Goal: Find specific page/section: Find specific page/section

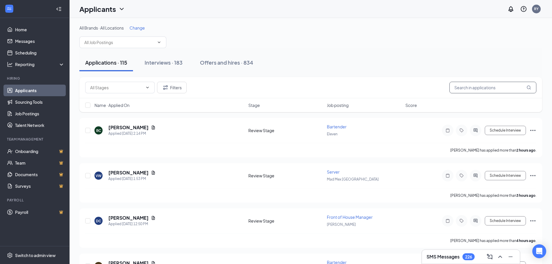
click at [471, 91] on input "text" at bounding box center [492, 88] width 87 height 12
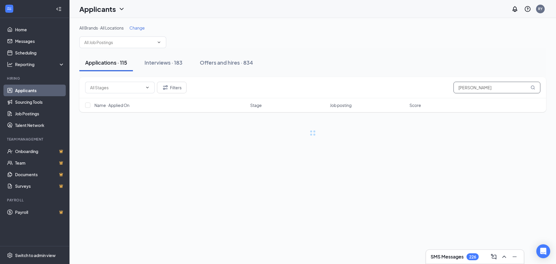
type input "[PERSON_NAME]"
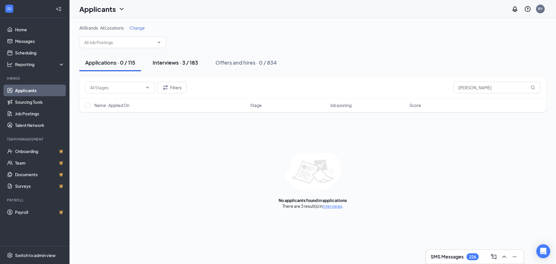
click at [186, 62] on div "Interviews · 3 / 183" at bounding box center [175, 62] width 45 height 7
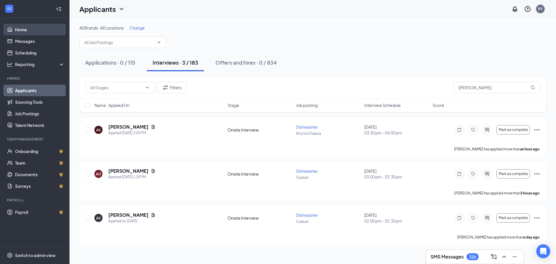
click at [20, 31] on link "Home" at bounding box center [40, 30] width 50 height 12
